Goal: Navigation & Orientation: Find specific page/section

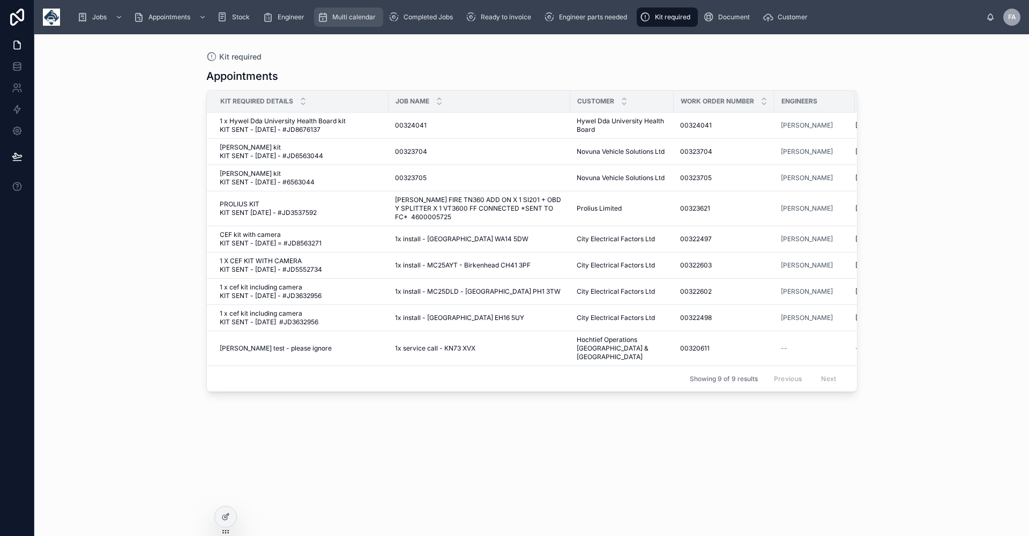
click at [353, 19] on span "Multi calendar" at bounding box center [353, 17] width 43 height 9
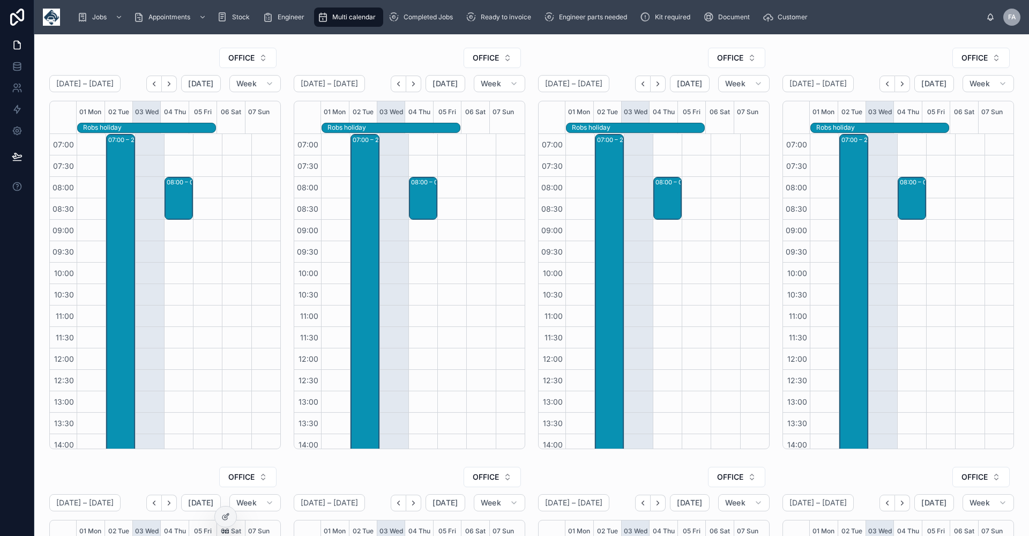
scroll to position [200, 0]
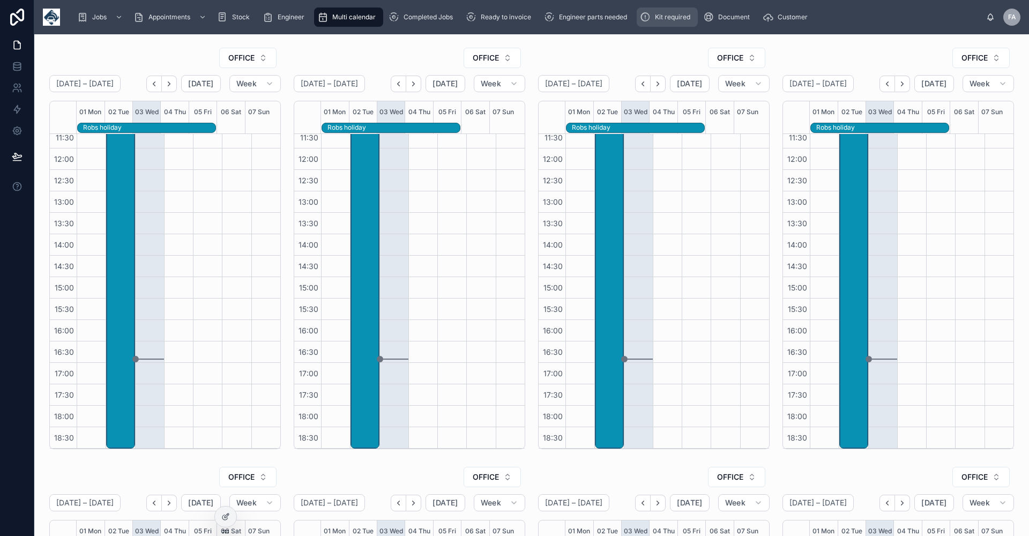
click at [671, 19] on span "Kit required" at bounding box center [672, 17] width 35 height 9
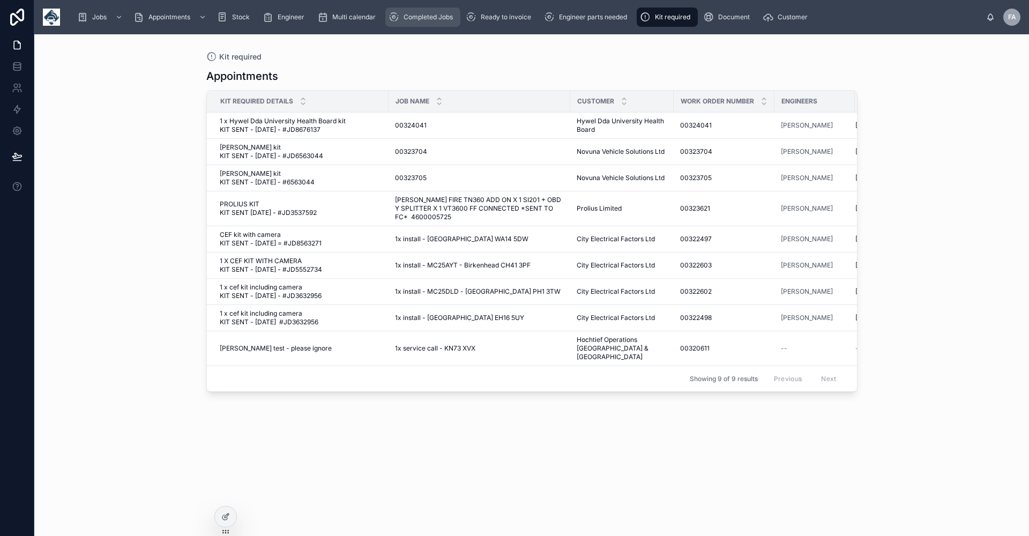
click at [425, 17] on span "Completed Jobs" at bounding box center [428, 17] width 49 height 9
